Goal: Task Accomplishment & Management: Manage account settings

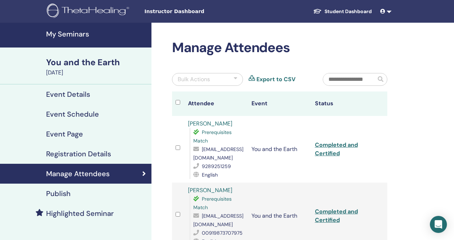
click at [69, 38] on h4 "My Seminars" at bounding box center [96, 34] width 101 height 9
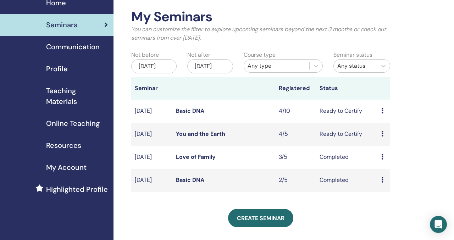
scroll to position [37, 0]
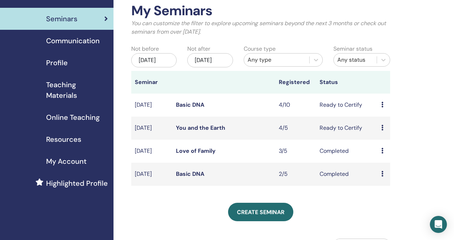
click at [199, 109] on link "Basic DNA" at bounding box center [190, 104] width 28 height 7
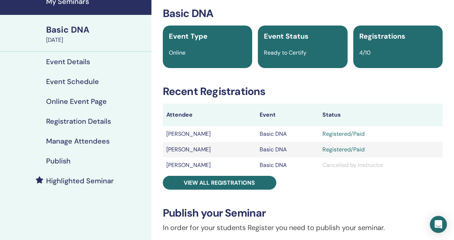
scroll to position [46, 0]
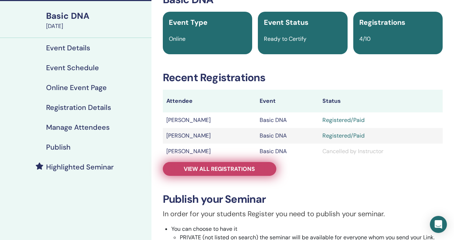
click at [243, 171] on span "View all registrations" at bounding box center [219, 168] width 71 height 7
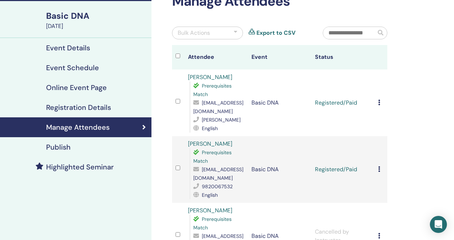
click at [378, 104] on icon at bounding box center [379, 103] width 2 height 6
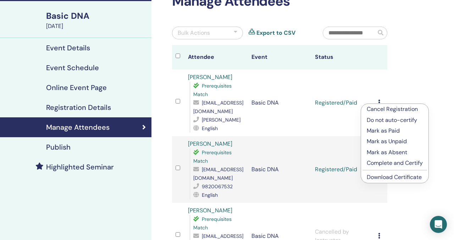
click at [384, 163] on p "Complete and Certify" at bounding box center [395, 163] width 56 height 9
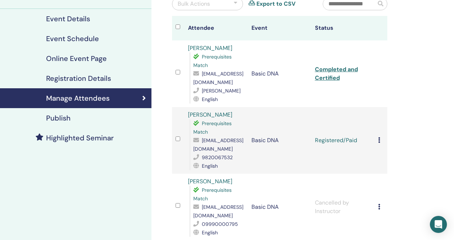
scroll to position [86, 0]
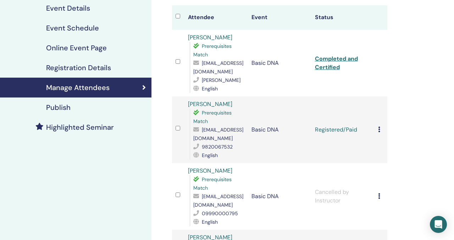
click at [379, 129] on icon at bounding box center [379, 130] width 2 height 6
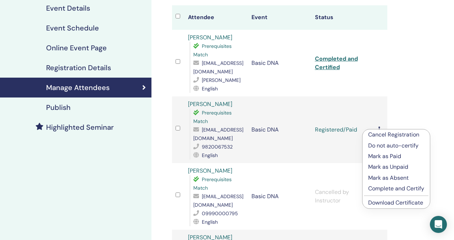
click at [389, 191] on p "Complete and Certify" at bounding box center [396, 188] width 56 height 9
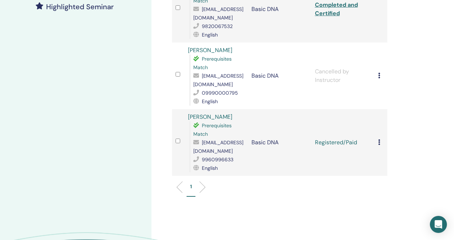
scroll to position [207, 0]
click at [379, 143] on icon at bounding box center [379, 142] width 2 height 6
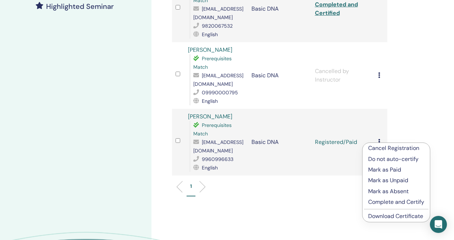
click at [390, 202] on p "Complete and Certify" at bounding box center [396, 202] width 56 height 9
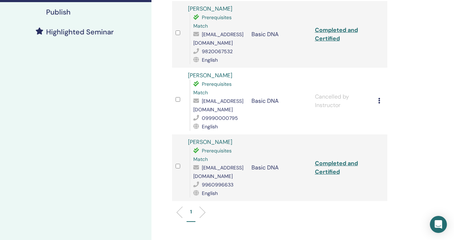
scroll to position [182, 0]
